Goal: Information Seeking & Learning: Learn about a topic

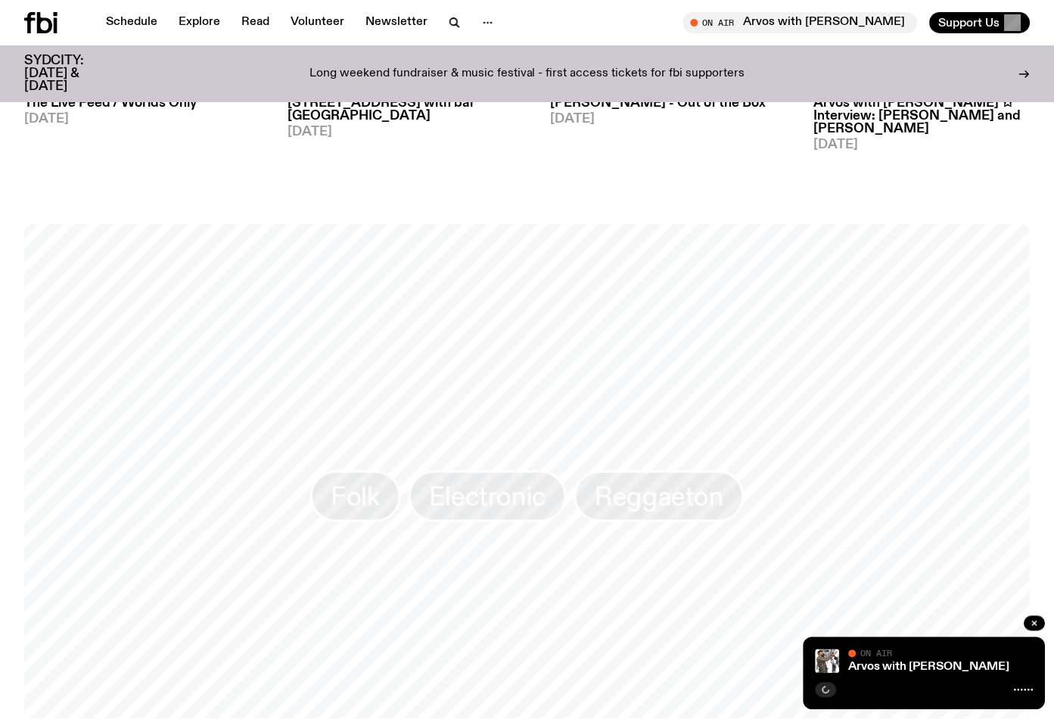
scroll to position [1055, 0]
click at [1031, 622] on icon "button" at bounding box center [1034, 623] width 9 height 9
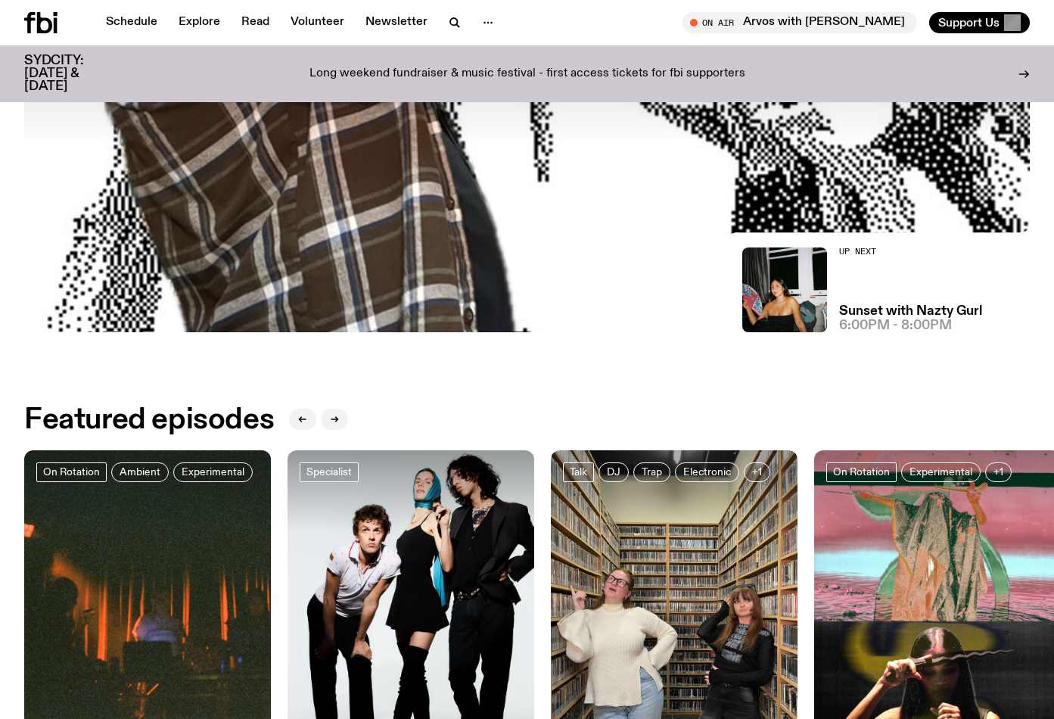
scroll to position [0, 0]
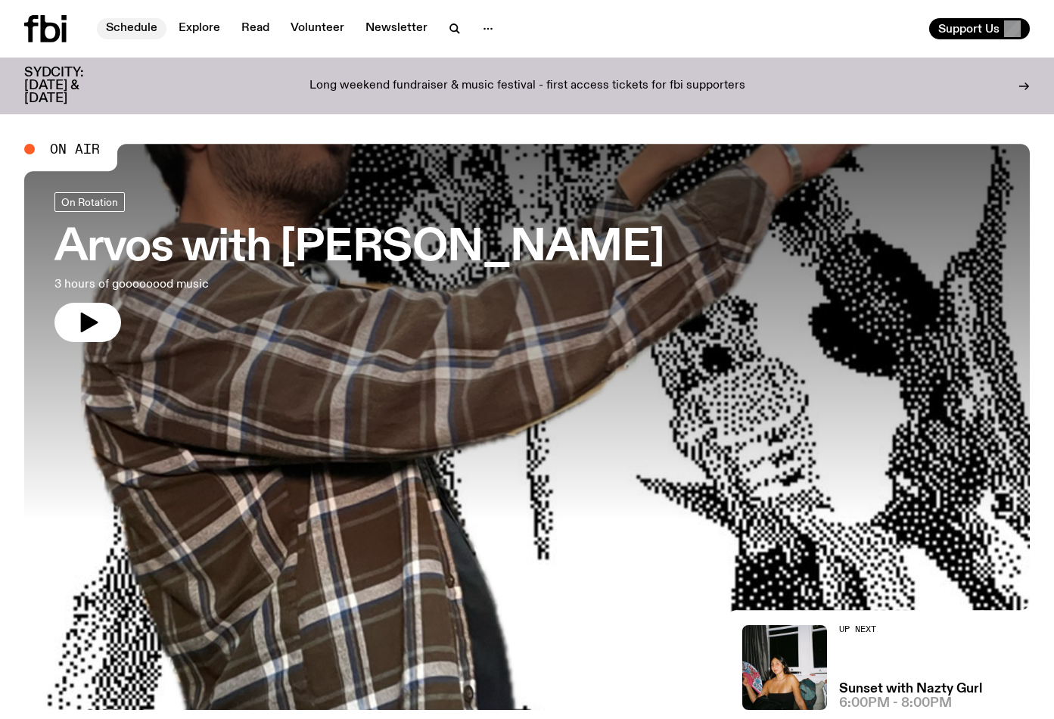
click at [142, 31] on link "Schedule" at bounding box center [132, 28] width 70 height 21
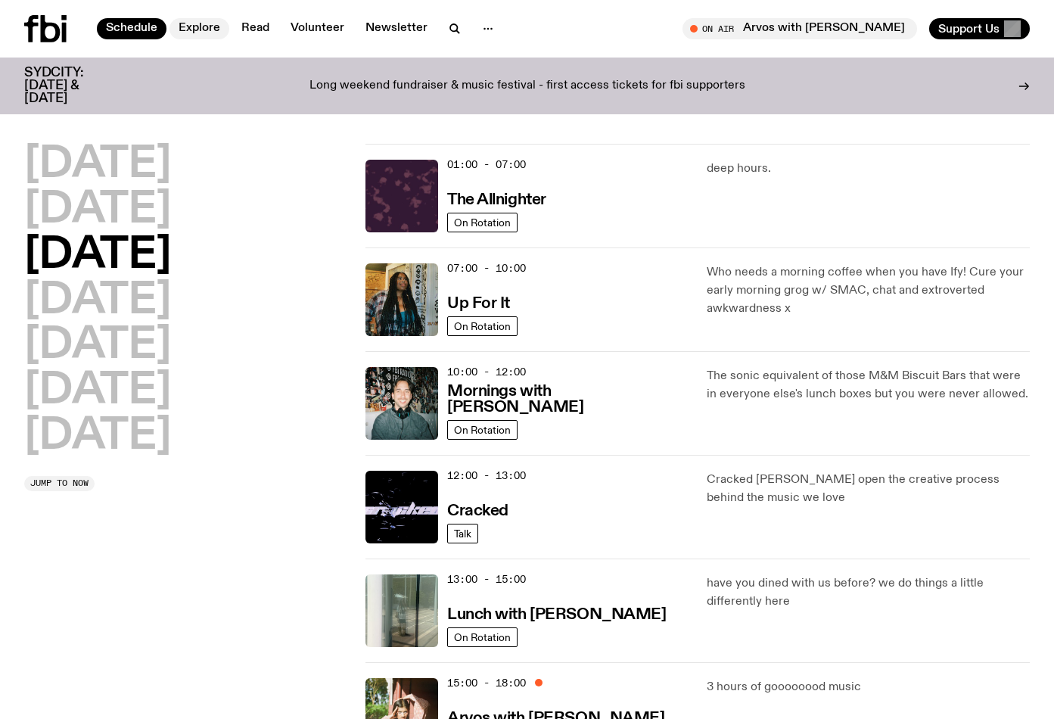
click at [182, 36] on link "Explore" at bounding box center [199, 28] width 60 height 21
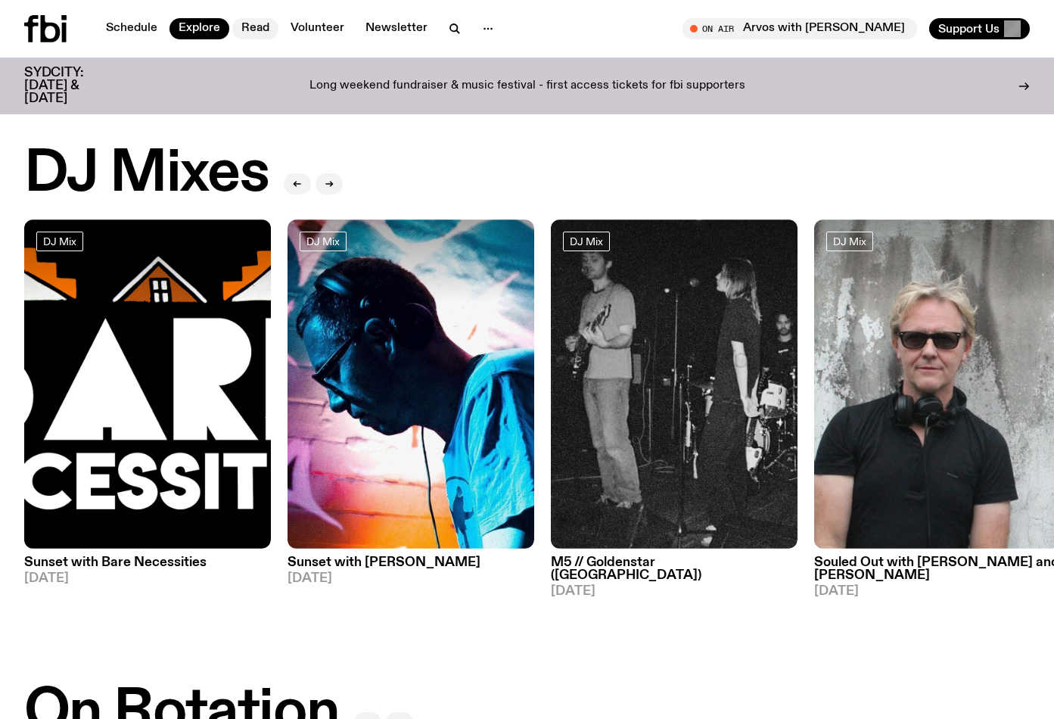
click at [242, 33] on link "Read" at bounding box center [255, 28] width 46 height 21
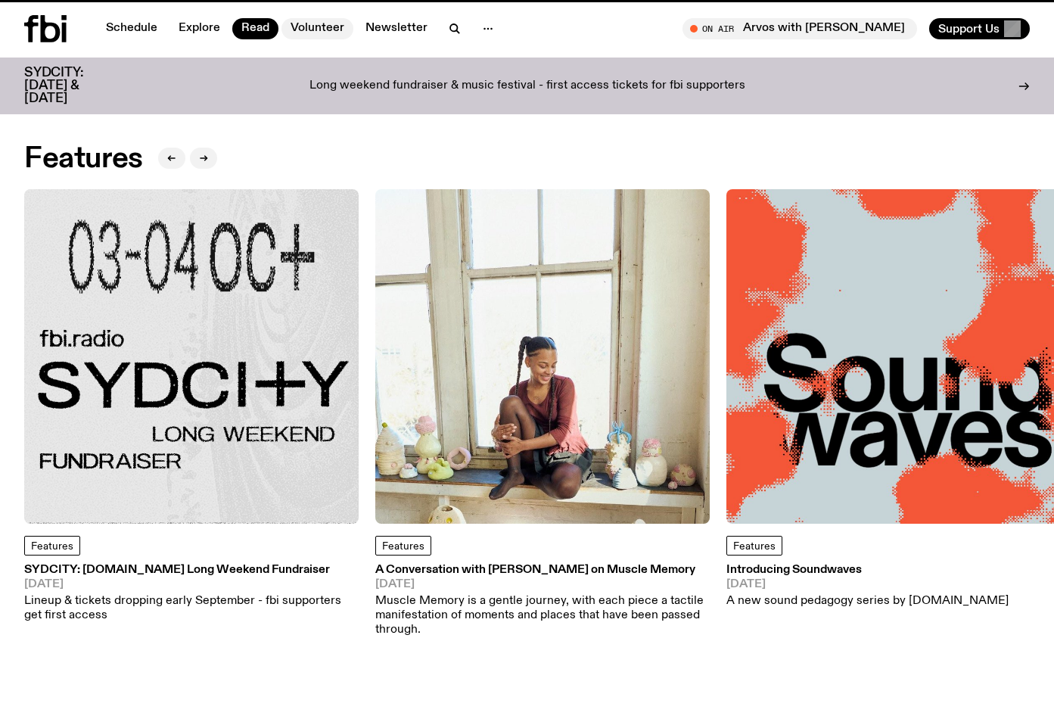
click at [308, 36] on link "Volunteer" at bounding box center [317, 28] width 72 height 21
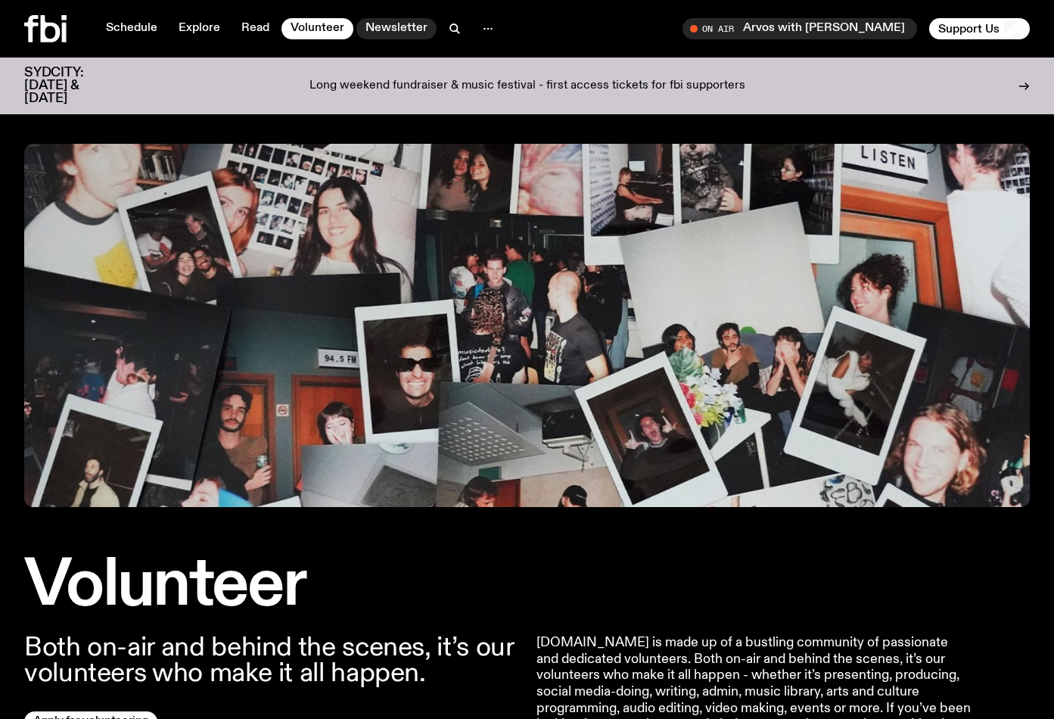
click at [381, 35] on link "Newsletter" at bounding box center [396, 28] width 80 height 21
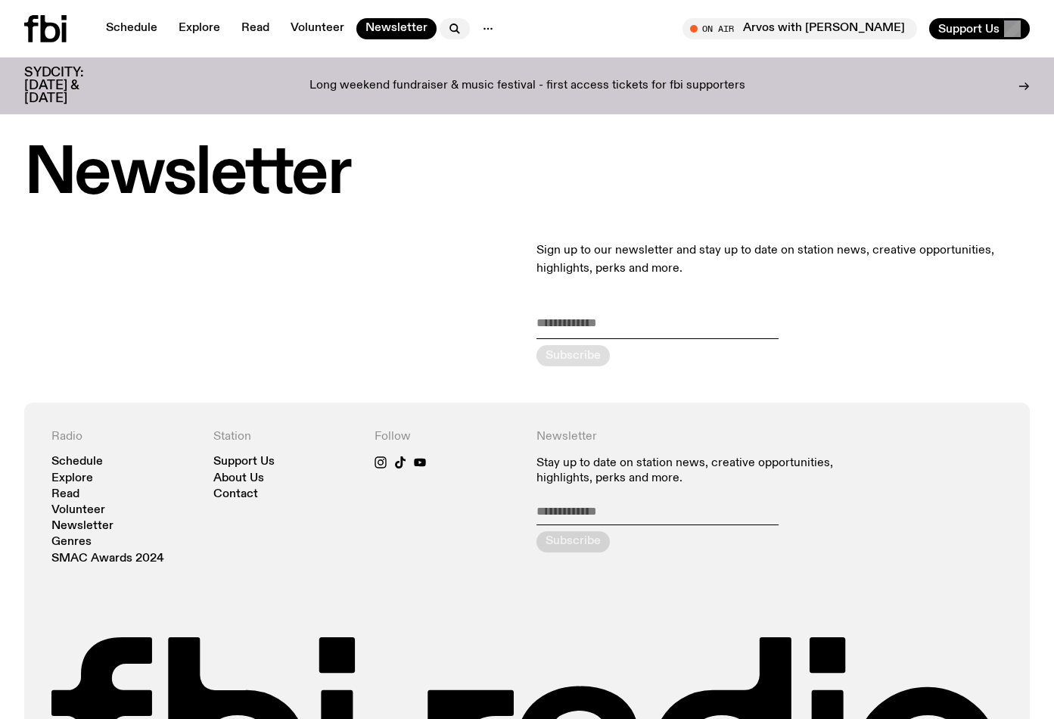
click at [452, 33] on icon "button" at bounding box center [455, 29] width 18 height 18
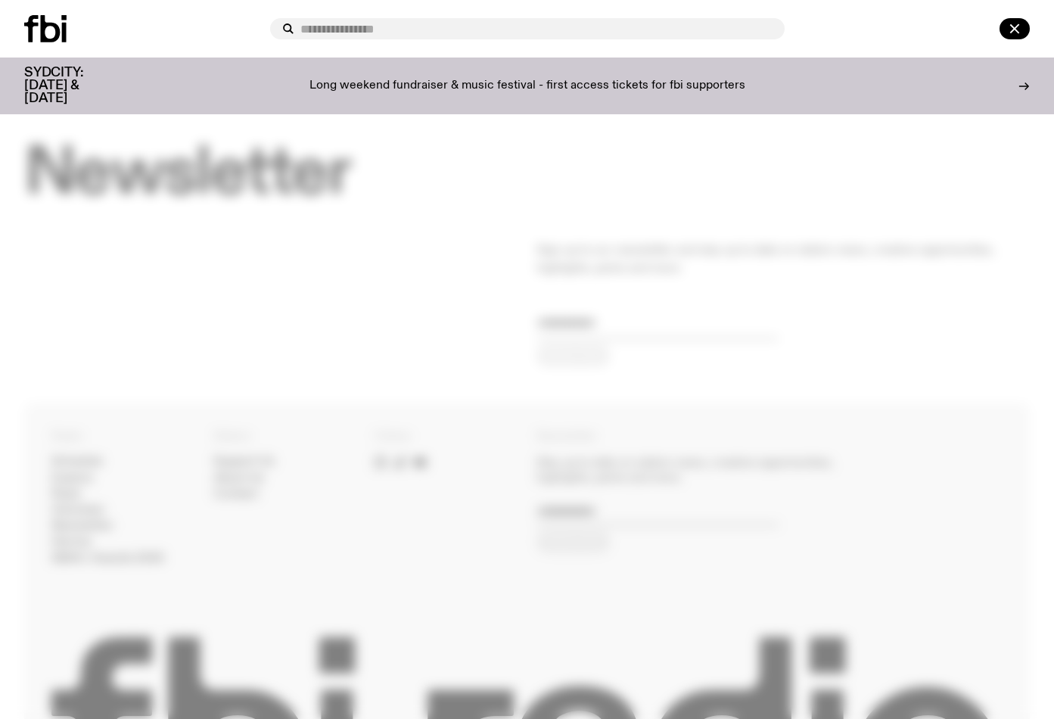
click at [465, 79] on p "Long weekend fundraiser & music festival - first access tickets for fbi support…" at bounding box center [527, 86] width 436 height 14
click at [1020, 22] on icon "button" at bounding box center [1015, 29] width 18 height 18
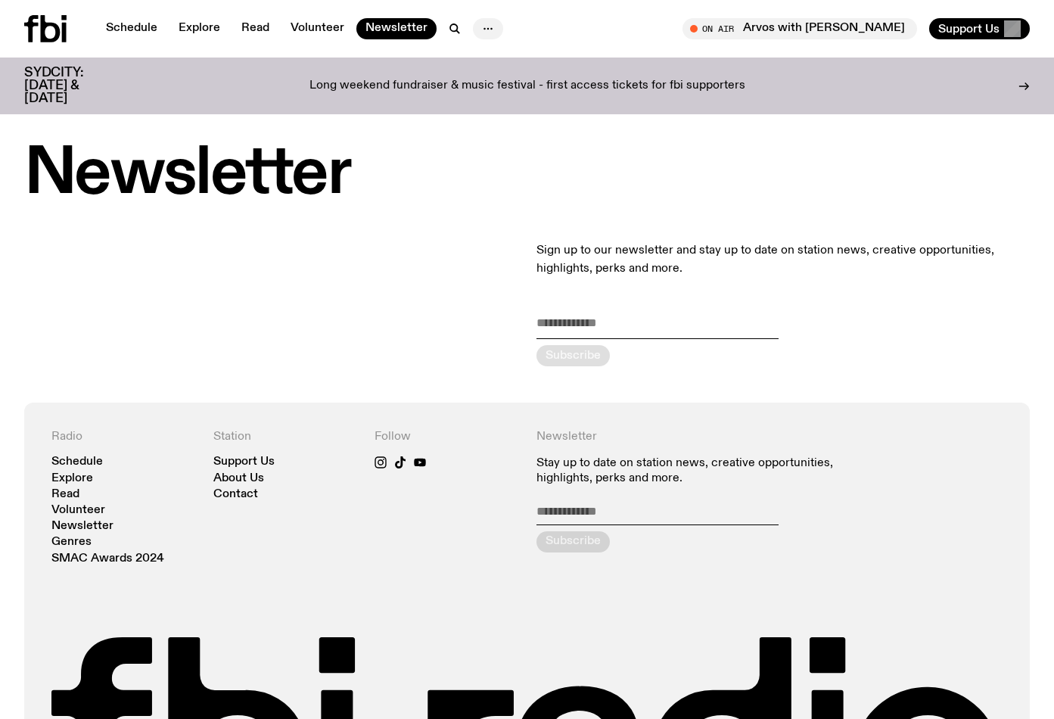
click at [479, 27] on icon "button" at bounding box center [488, 29] width 18 height 18
click at [487, 64] on link "About Us" at bounding box center [488, 60] width 76 height 21
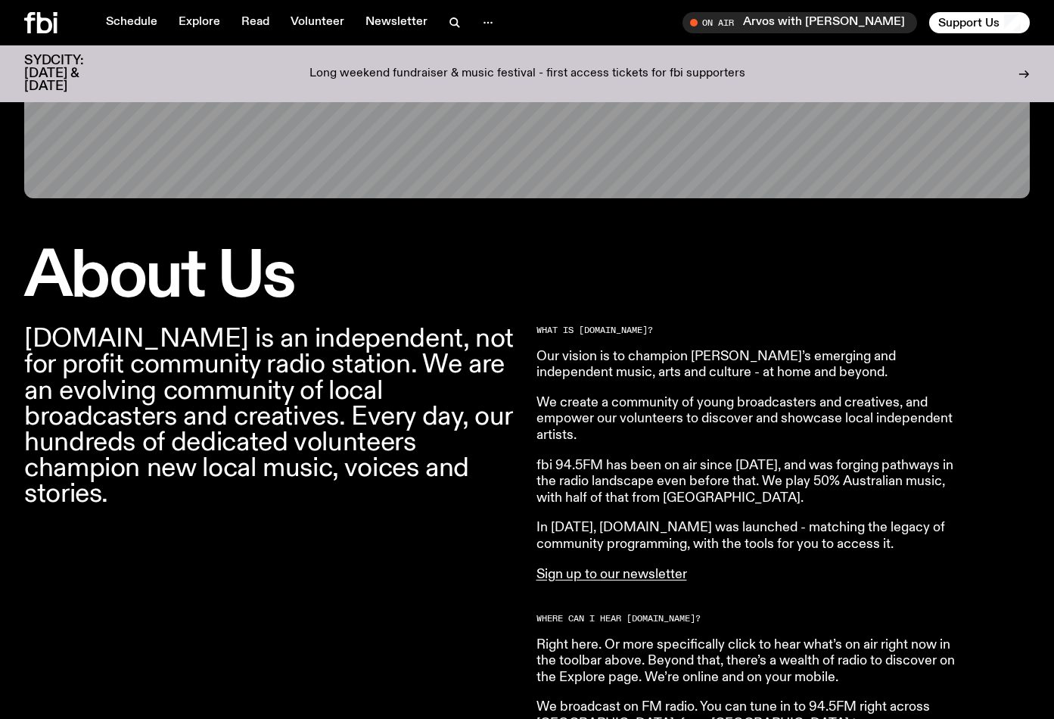
scroll to position [141, 0]
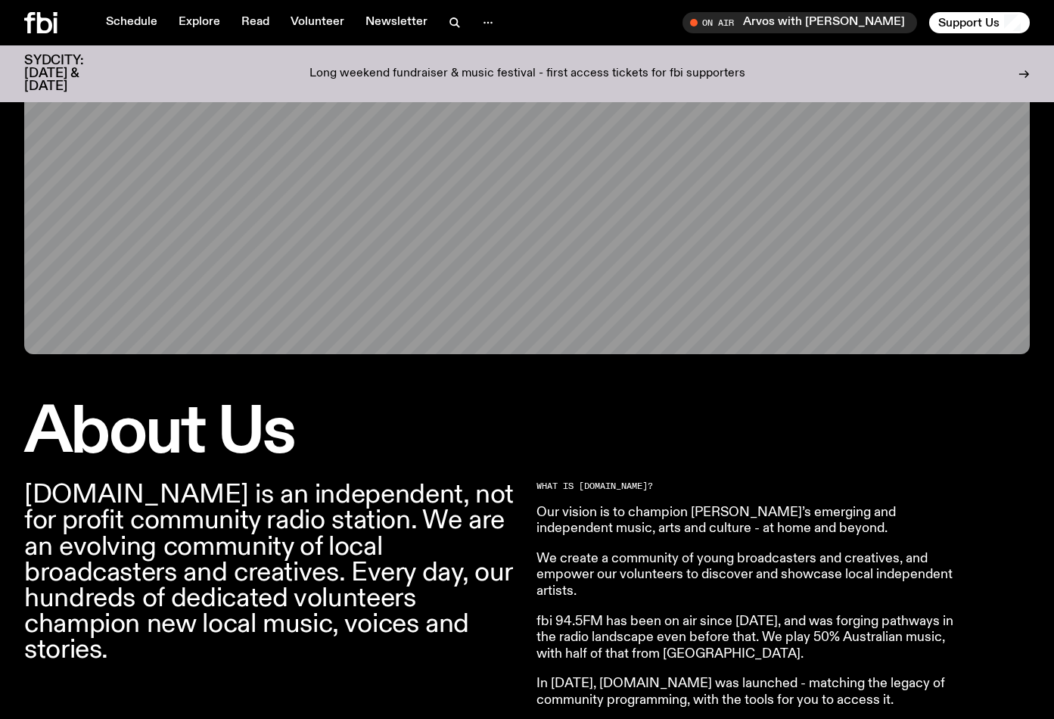
click at [66, 28] on div at bounding box center [60, 22] width 73 height 21
click at [49, 26] on icon at bounding box center [44, 22] width 15 height 21
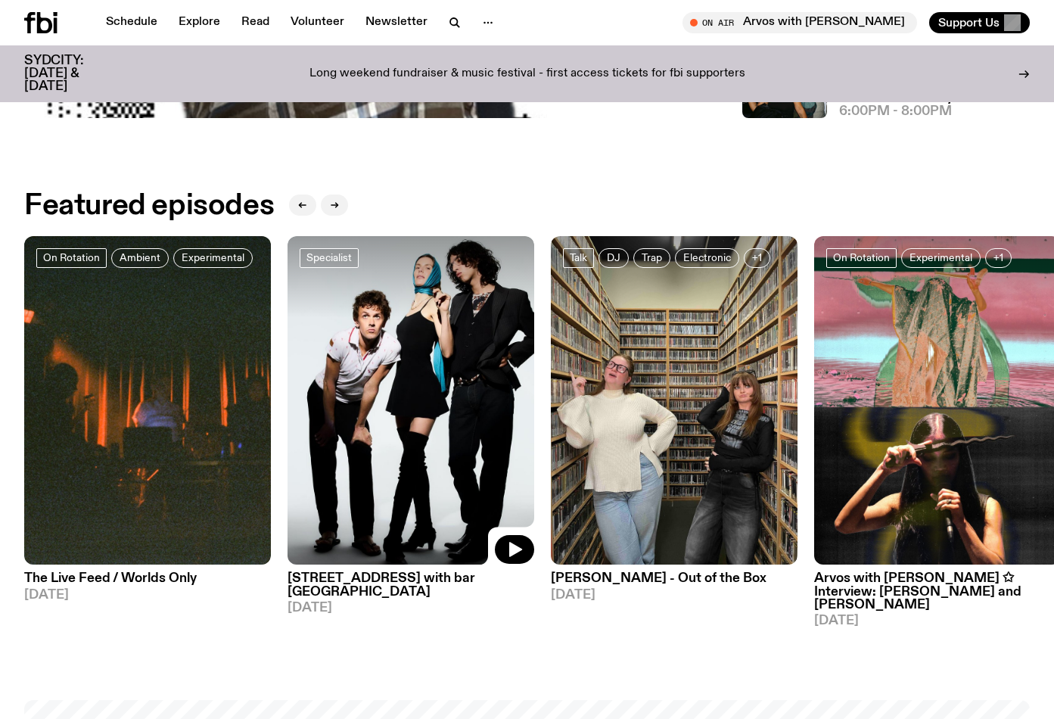
scroll to position [502, 0]
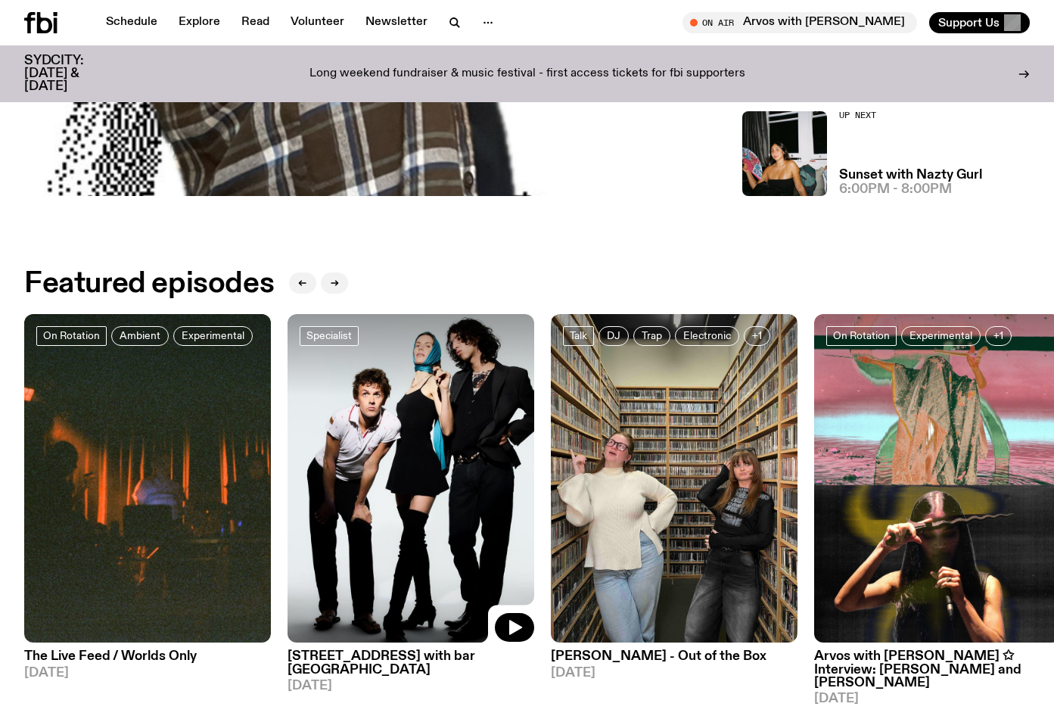
click at [487, 400] on img at bounding box center [411, 478] width 247 height 329
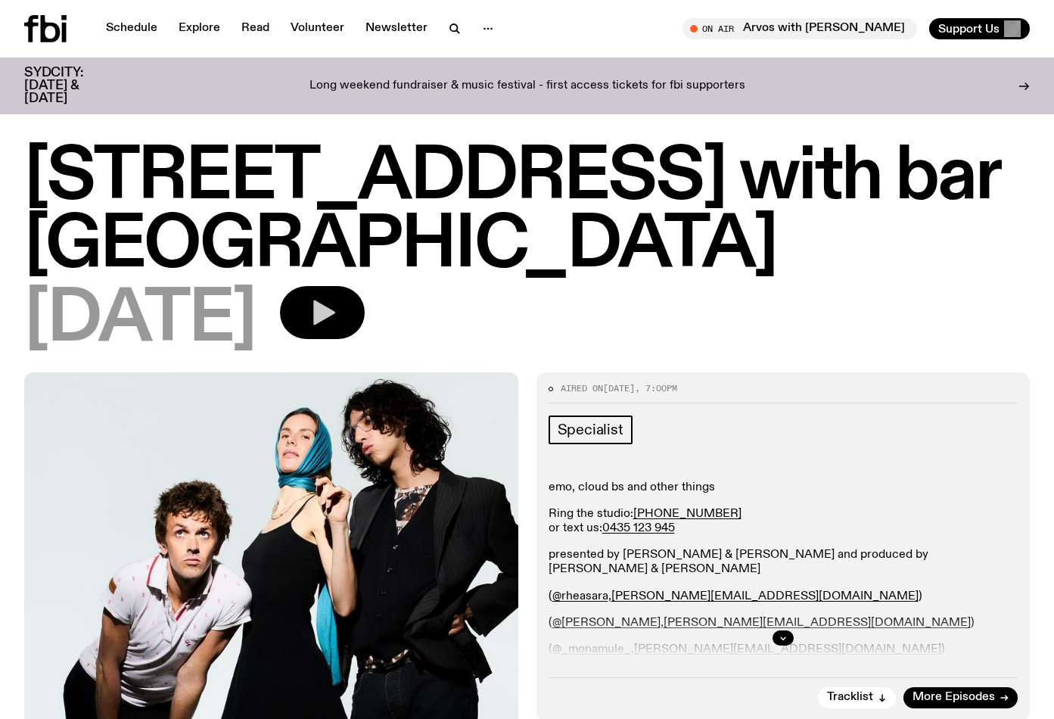
click at [365, 286] on button "button" at bounding box center [322, 312] width 85 height 53
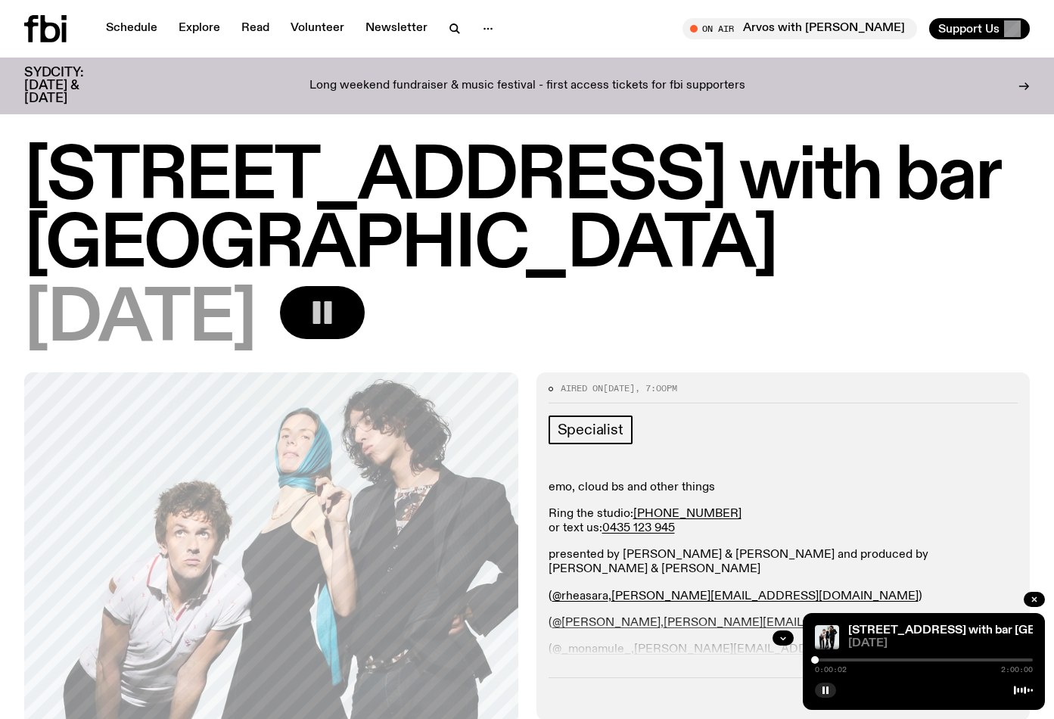
click at [365, 286] on button "button" at bounding box center [322, 312] width 85 height 53
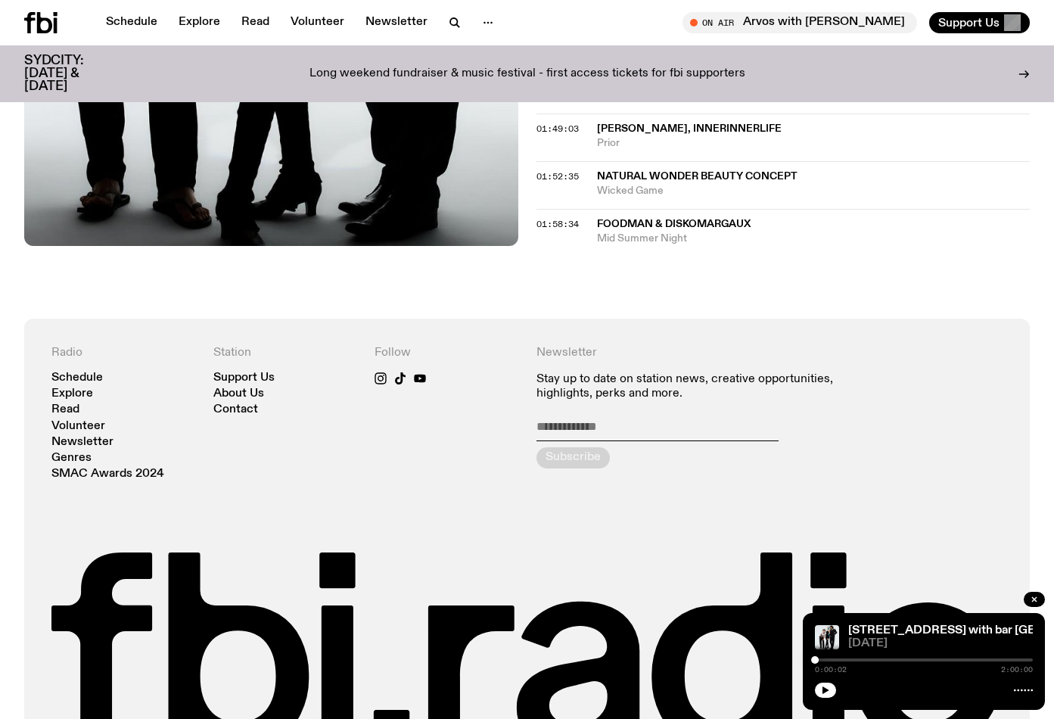
scroll to position [1917, 0]
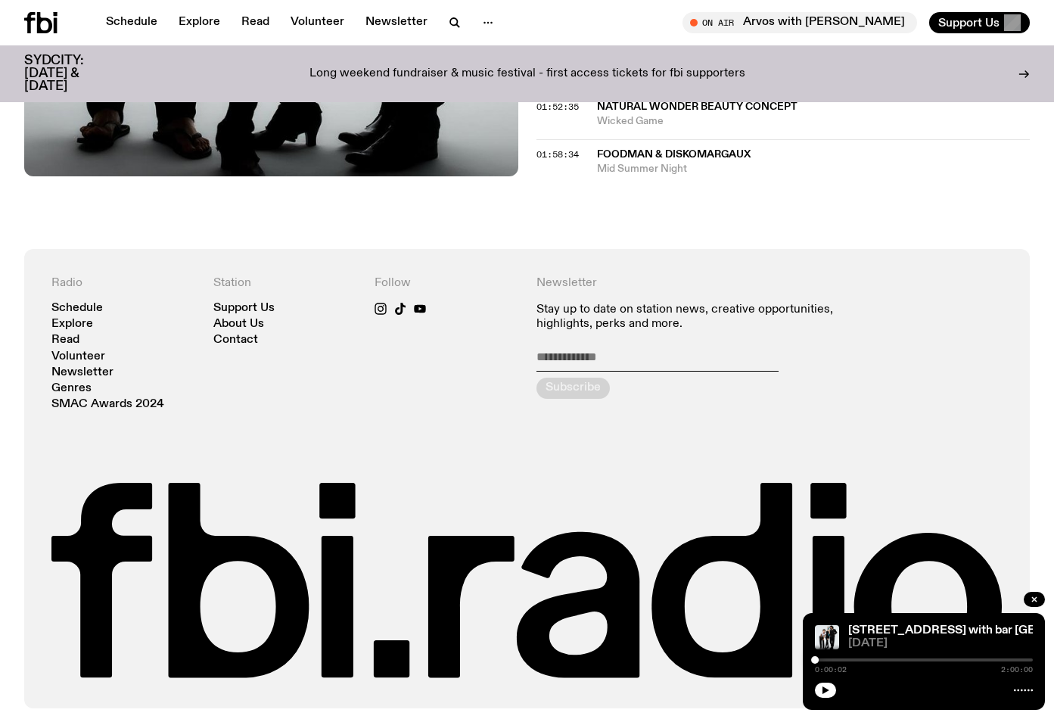
click at [1027, 607] on div at bounding box center [1034, 601] width 21 height 18
click at [1028, 605] on button "button" at bounding box center [1034, 599] width 21 height 15
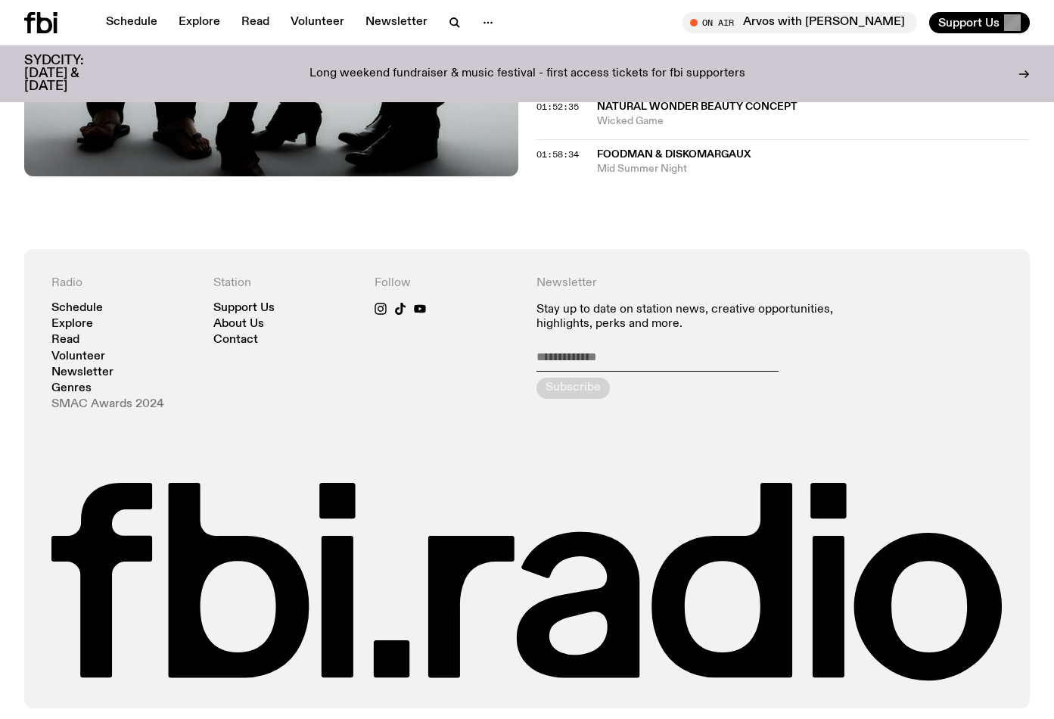
click at [106, 399] on link "SMAC Awards 2024" at bounding box center [107, 404] width 113 height 11
